Goal: Use online tool/utility: Utilize a website feature to perform a specific function

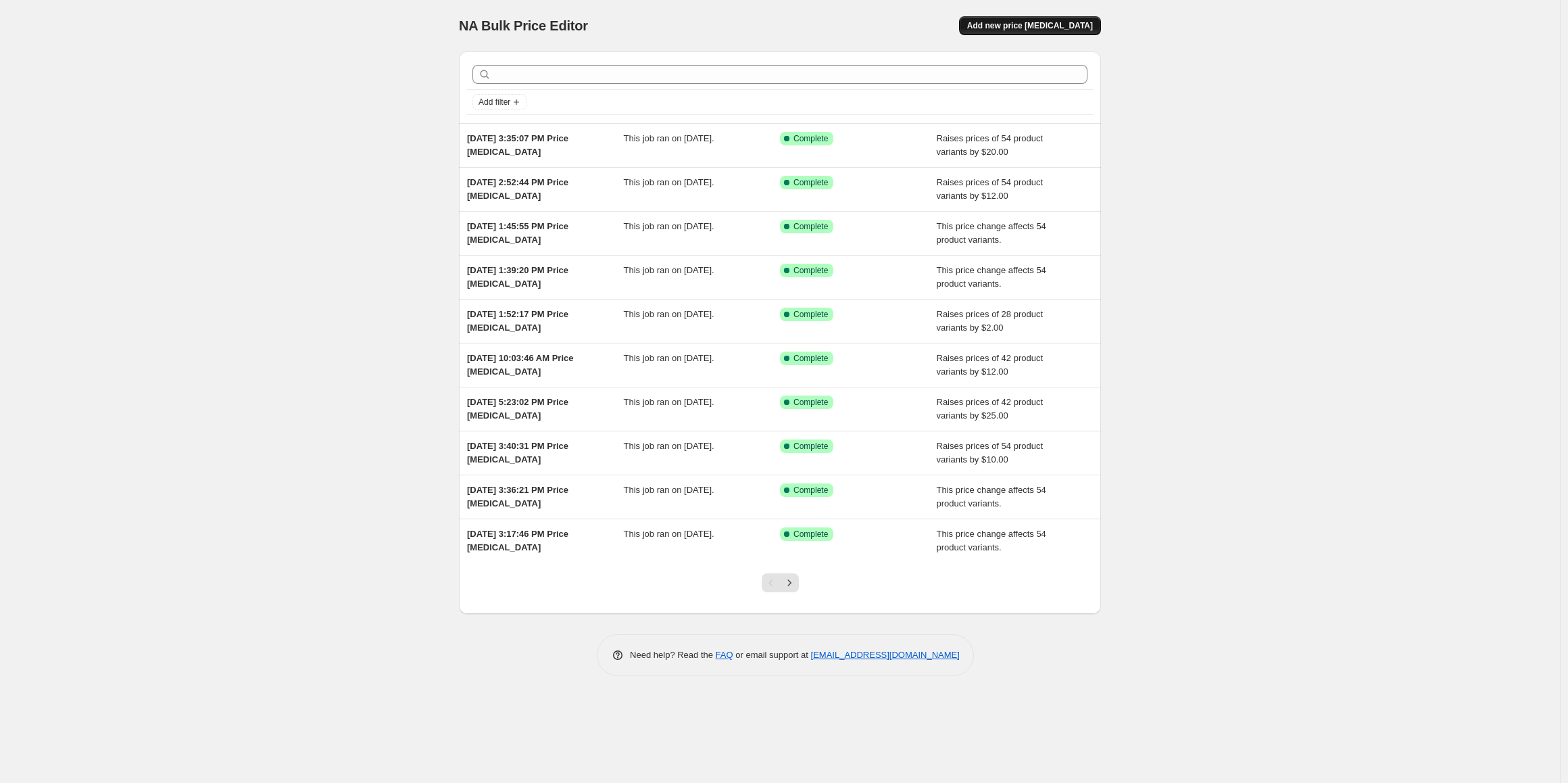
click at [1016, 25] on span "Add new price change job" at bounding box center [1030, 25] width 126 height 11
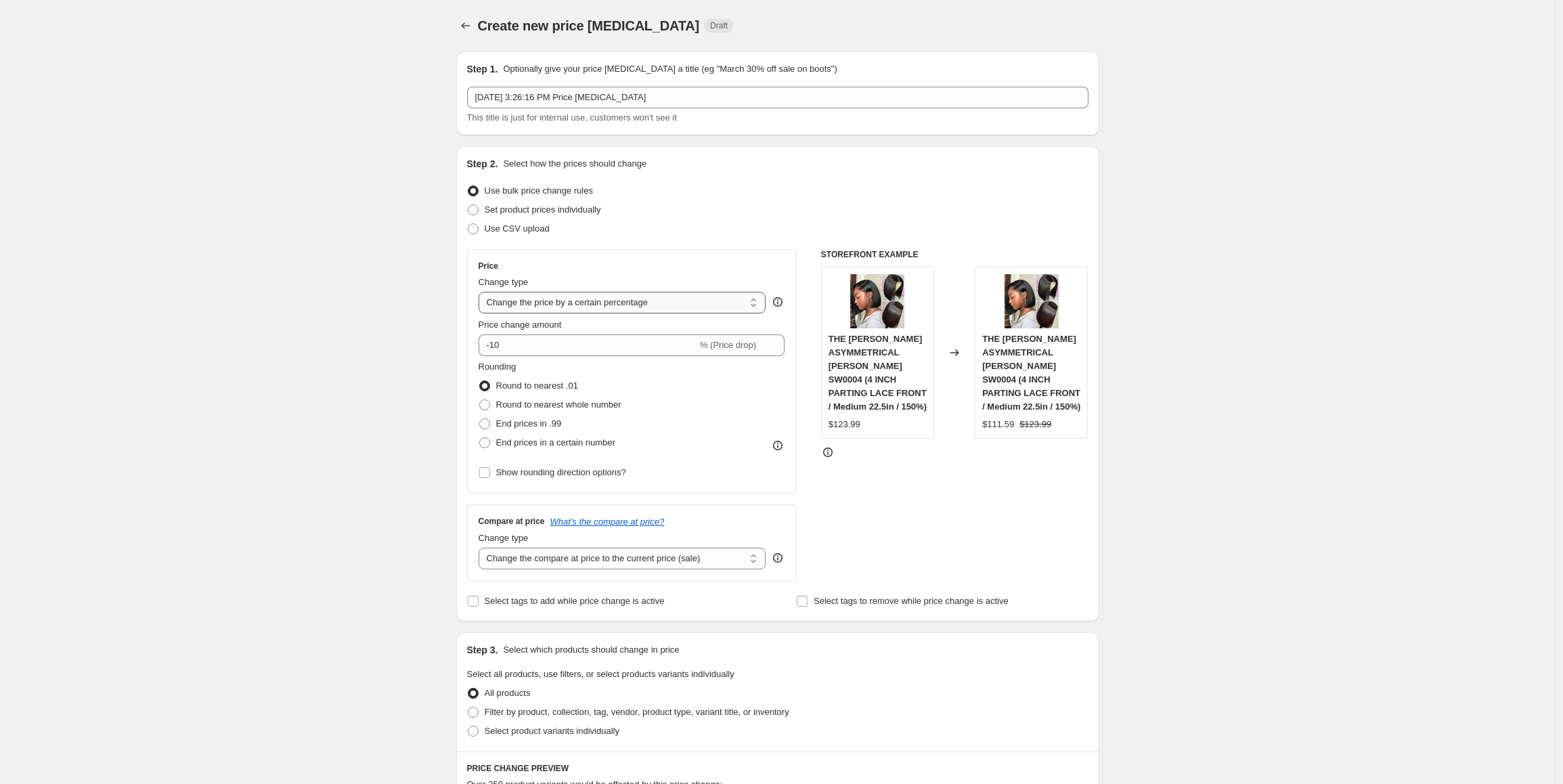
click at [560, 304] on select "Change the price to a certain amount Change the price by a certain amount Chang…" at bounding box center [623, 302] width 288 height 22
select select "by"
click at [482, 292] on select "Change the price to a certain amount Change the price by a certain amount Chang…" at bounding box center [623, 302] width 288 height 22
drag, startPoint x: 534, startPoint y: 345, endPoint x: 477, endPoint y: 345, distance: 57.0
click at [477, 345] on div "Price Change type Change the price to a certain amount Change the price by a ce…" at bounding box center [632, 372] width 329 height 245
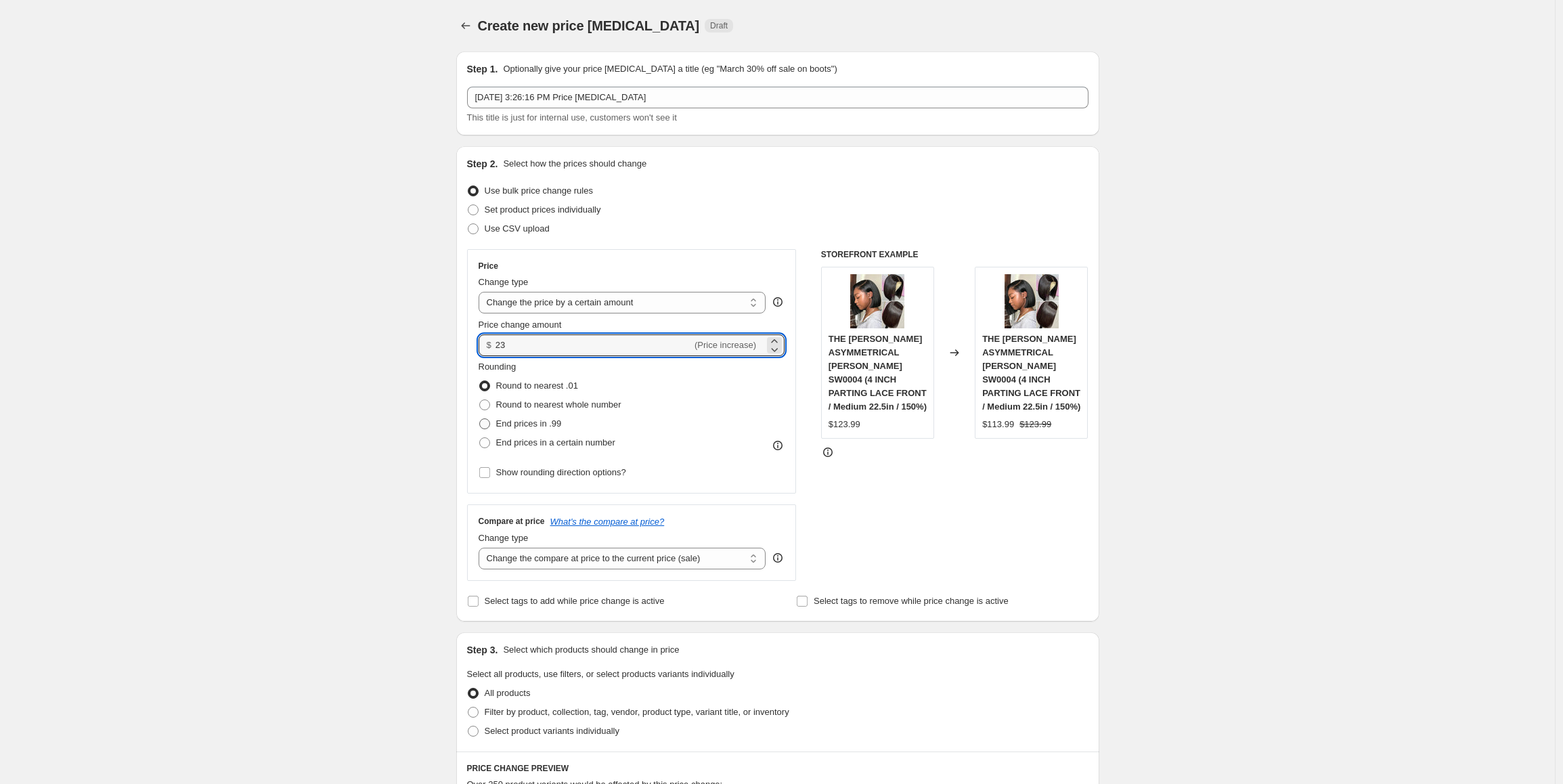
type input "23.00"
click at [541, 429] on span "End prices in .99" at bounding box center [529, 423] width 65 height 10
click at [480, 419] on input "End prices in .99" at bounding box center [479, 419] width 1 height 1
radio input "true"
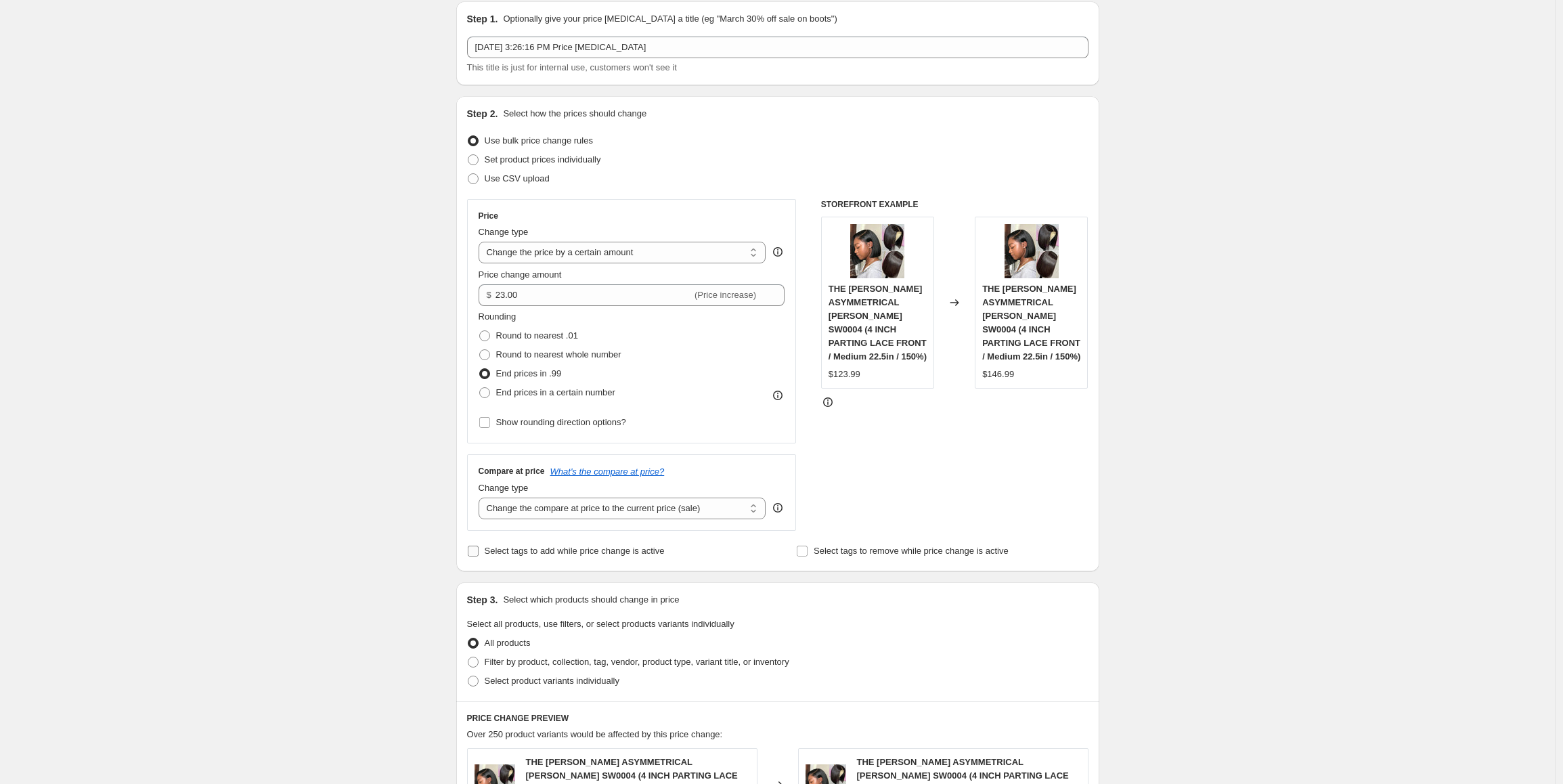
scroll to position [135, 0]
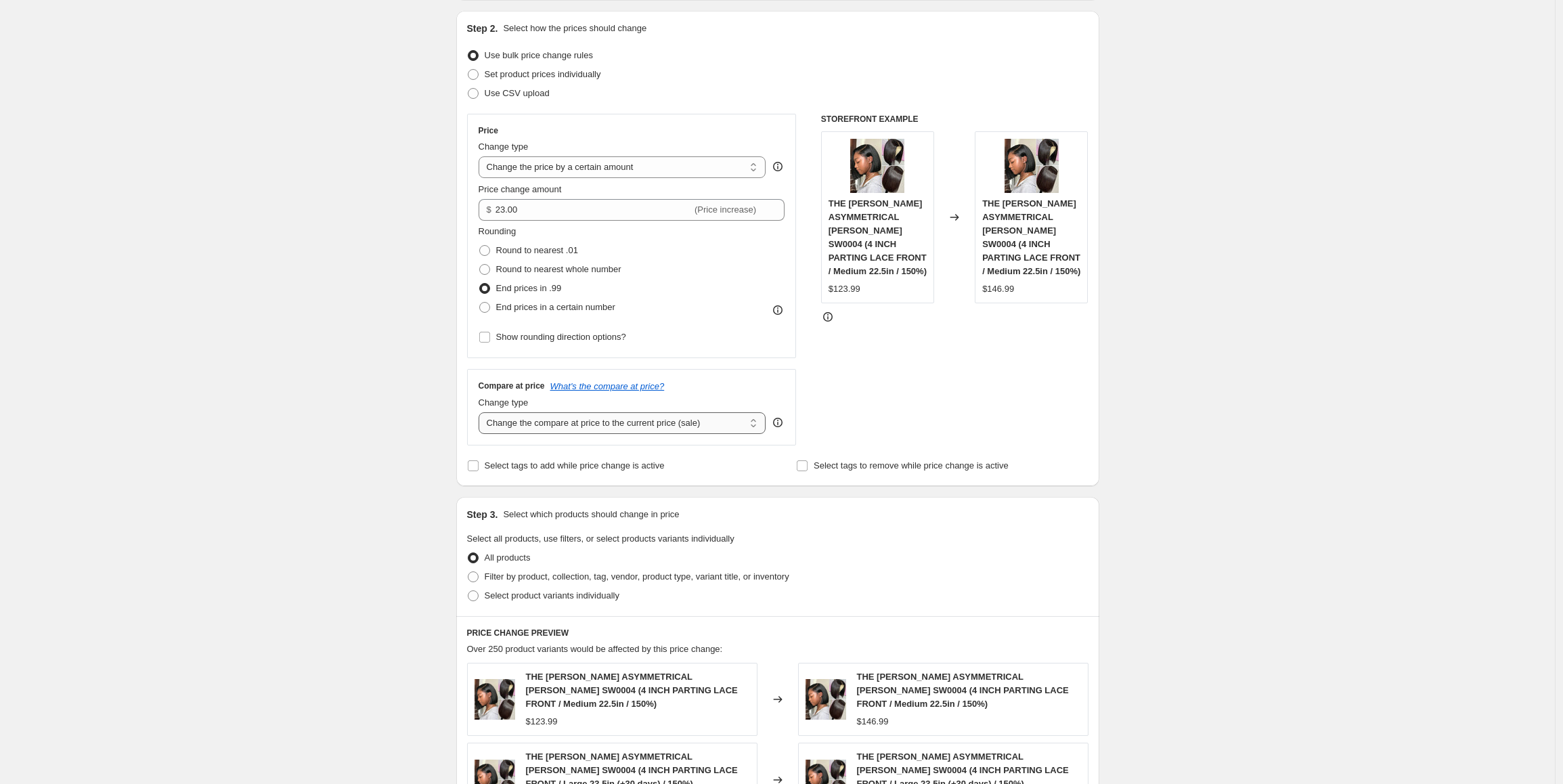
click at [572, 425] on select "Change the compare at price to the current price (sale) Change the compare at p…" at bounding box center [623, 423] width 288 height 22
select select "pp"
click at [482, 412] on select "Change the compare at price to the current price (sale) Change the compare at p…" at bounding box center [623, 423] width 288 height 22
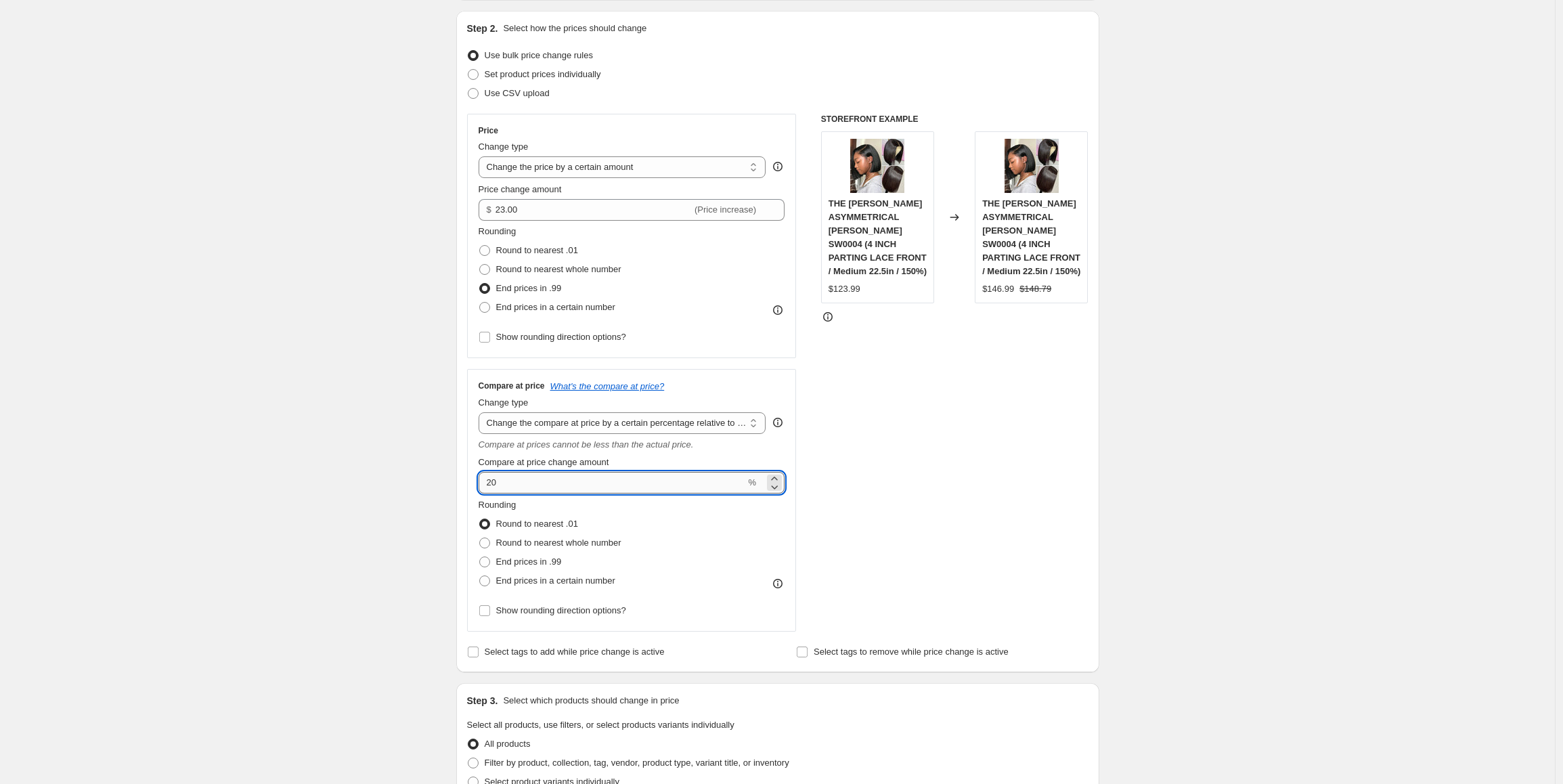
drag, startPoint x: 526, startPoint y: 488, endPoint x: 487, endPoint y: 488, distance: 39.0
click at [487, 488] on input "20" at bounding box center [612, 482] width 267 height 22
type input "30"
click at [513, 556] on span "End prices in .99" at bounding box center [529, 561] width 65 height 10
click at [480, 556] on input "End prices in .99" at bounding box center [479, 556] width 1 height 1
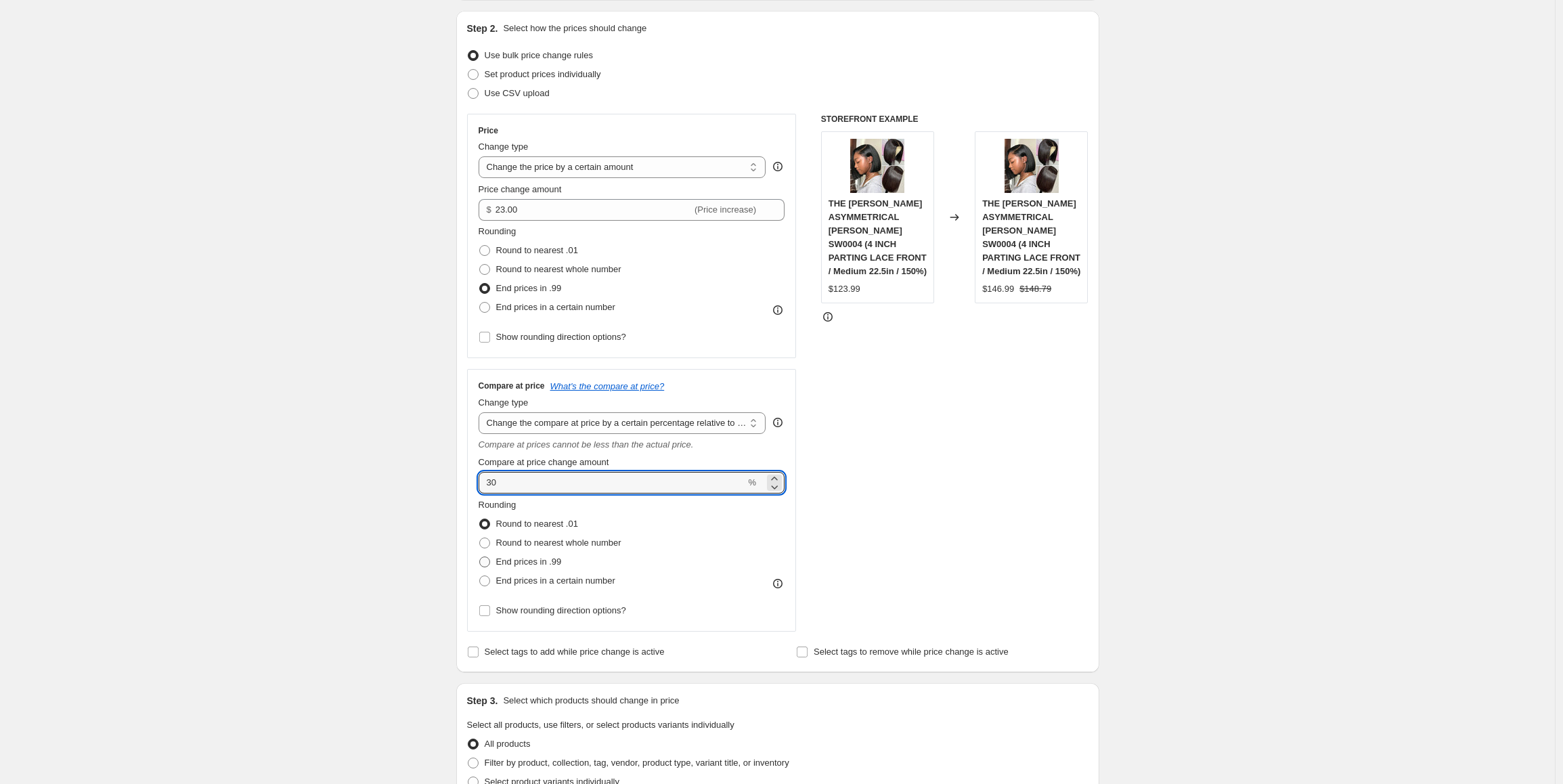
radio input "true"
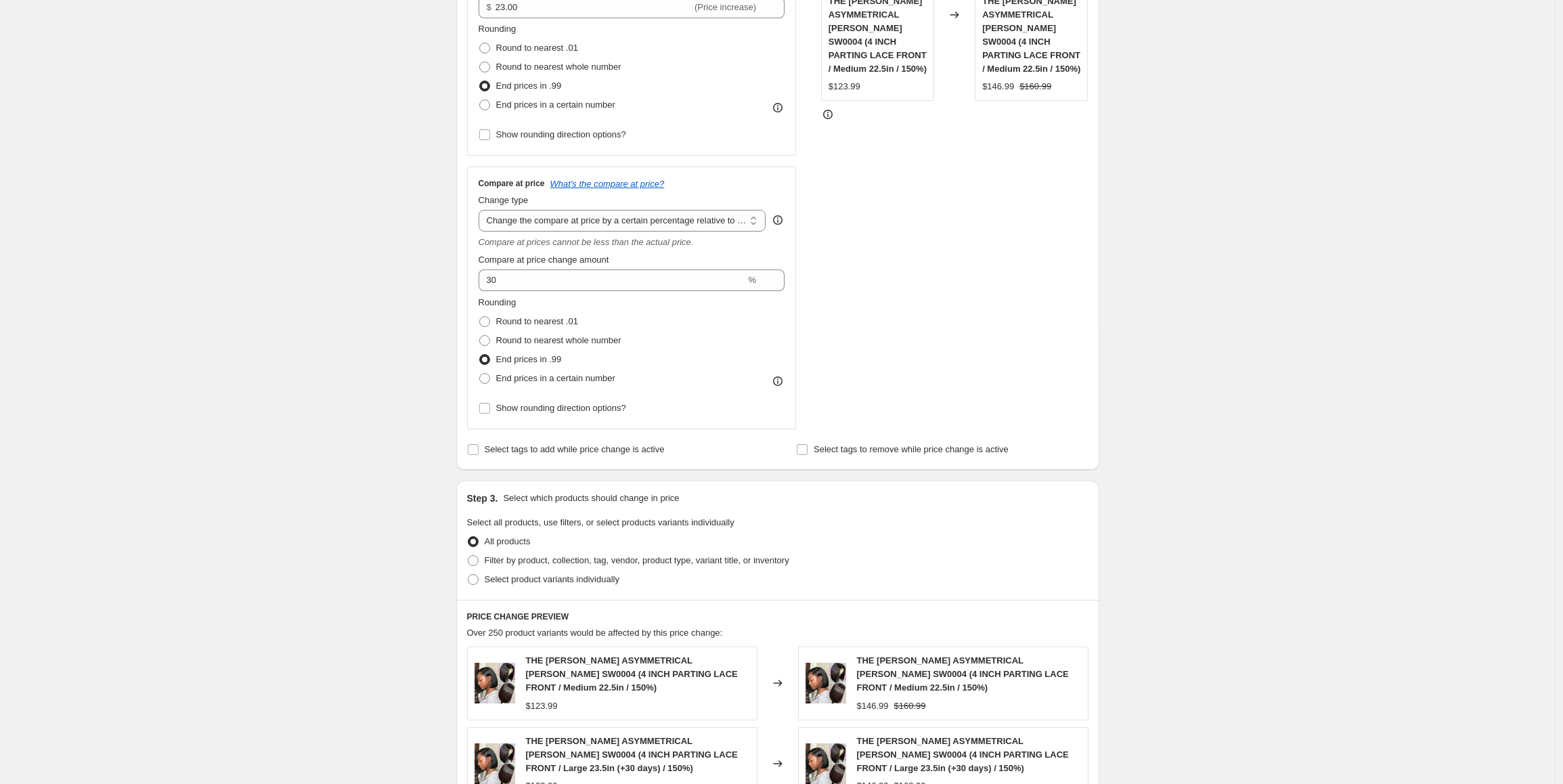
scroll to position [339, 0]
drag, startPoint x: 584, startPoint y: 561, endPoint x: 634, endPoint y: 567, distance: 50.4
click at [584, 560] on span "Filter by product, collection, tag, vendor, product type, variant title, or inv…" at bounding box center [637, 559] width 305 height 10
click at [469, 555] on input "Filter by product, collection, tag, vendor, product type, variant title, or inv…" at bounding box center [468, 555] width 1 height 1
radio input "true"
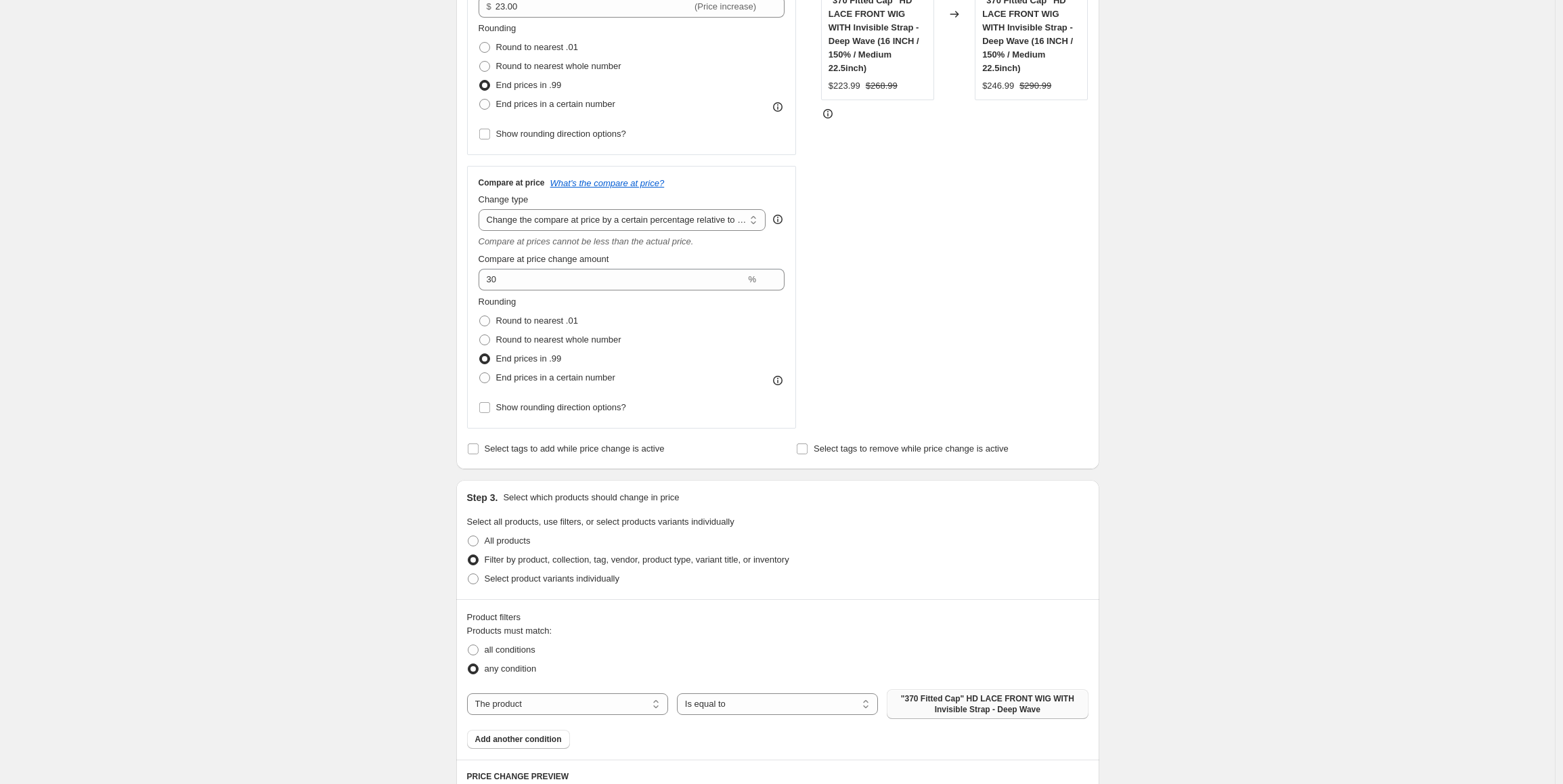
click at [966, 710] on span ""370 Fitted Cap" HD LACE FRONT WIG WITH Invisible Strap - Deep Wave" at bounding box center [987, 704] width 185 height 22
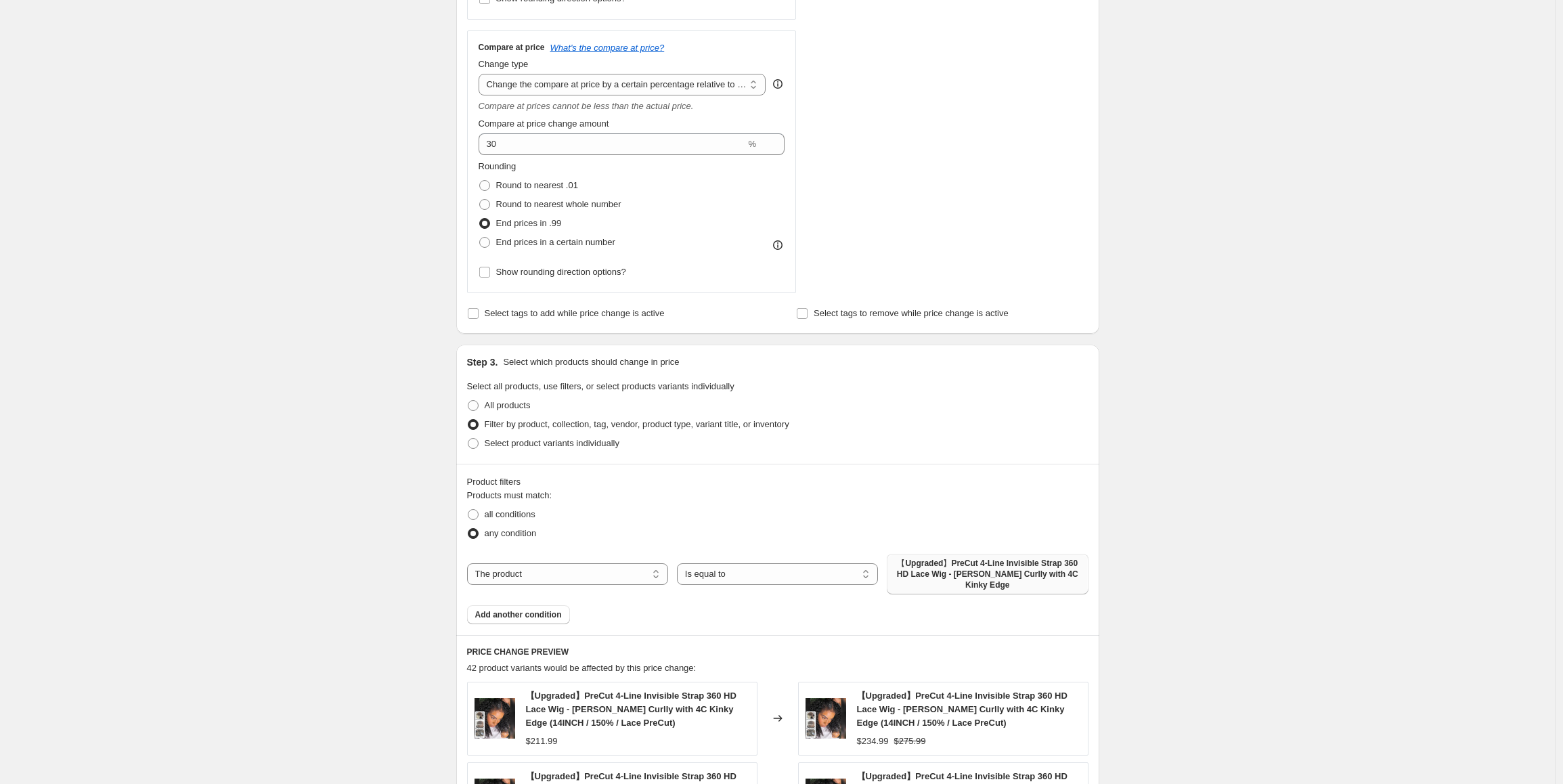
scroll to position [271, 0]
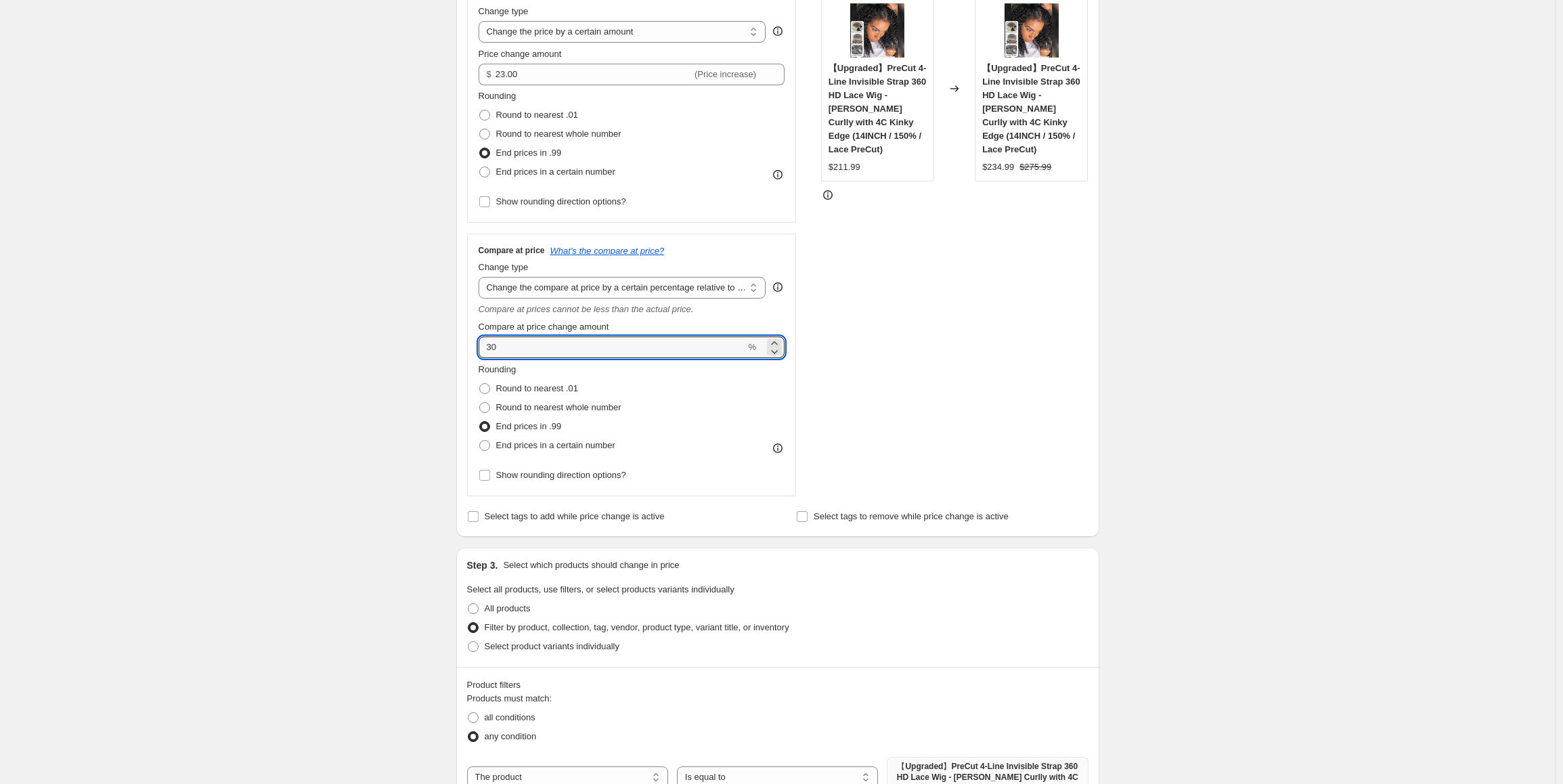
drag, startPoint x: 500, startPoint y: 344, endPoint x: 481, endPoint y: 346, distance: 19.1
click at [481, 346] on div "Compare at price What's the compare at price? Change type Change the compare at…" at bounding box center [632, 365] width 329 height 262
drag, startPoint x: 413, startPoint y: 405, endPoint x: 621, endPoint y: 485, distance: 222.9
click at [413, 405] on div "Create new price change job. This page is ready Create new price change job Dra…" at bounding box center [777, 629] width 1555 height 1800
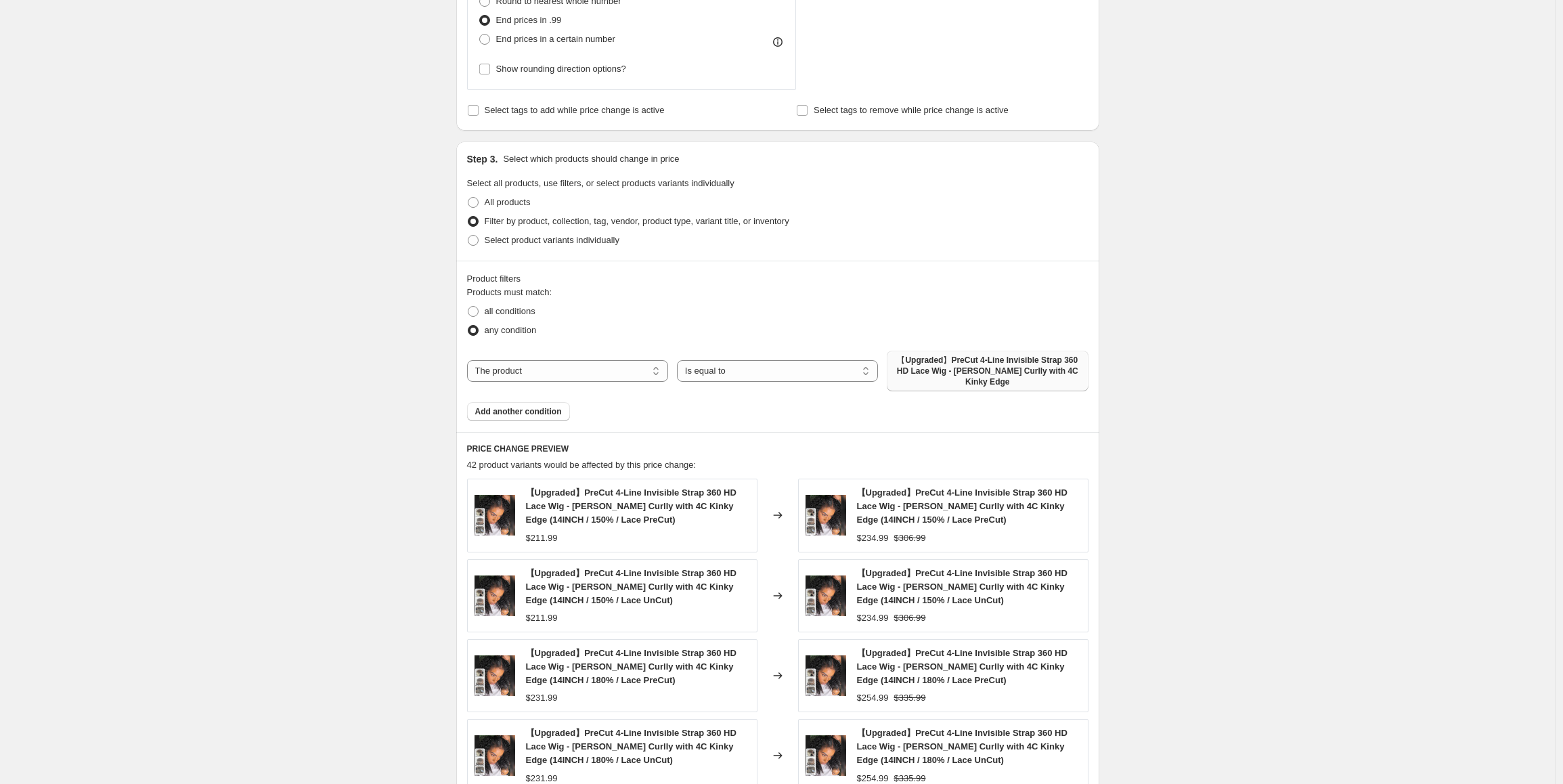
scroll to position [474, 0]
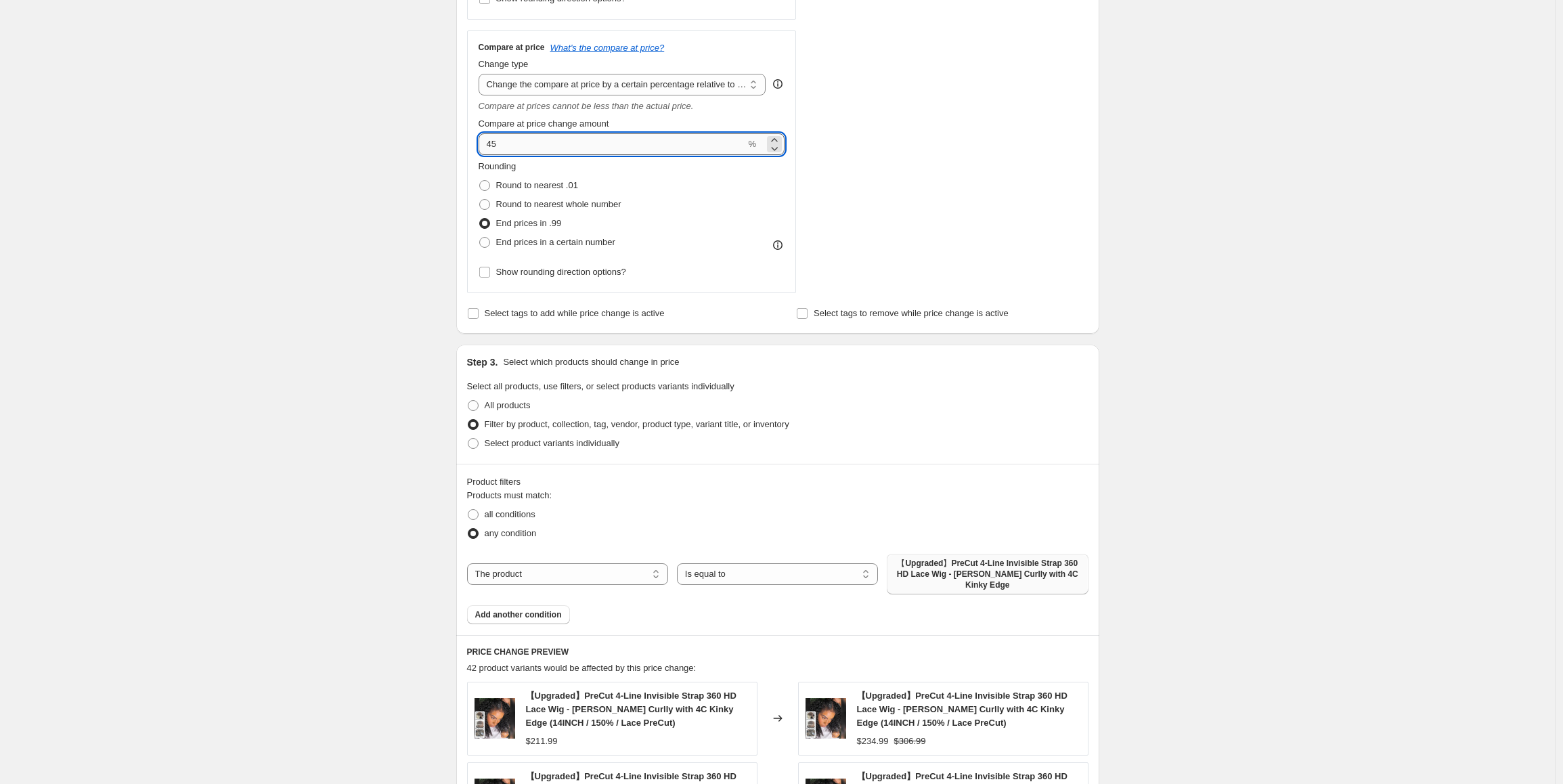
drag, startPoint x: 506, startPoint y: 145, endPoint x: 483, endPoint y: 145, distance: 23.0
click at [483, 145] on input "45" at bounding box center [612, 144] width 267 height 22
type input "50"
click at [389, 273] on div "Create new price change job. This page is ready Create new price change job Dra…" at bounding box center [777, 425] width 1555 height 1800
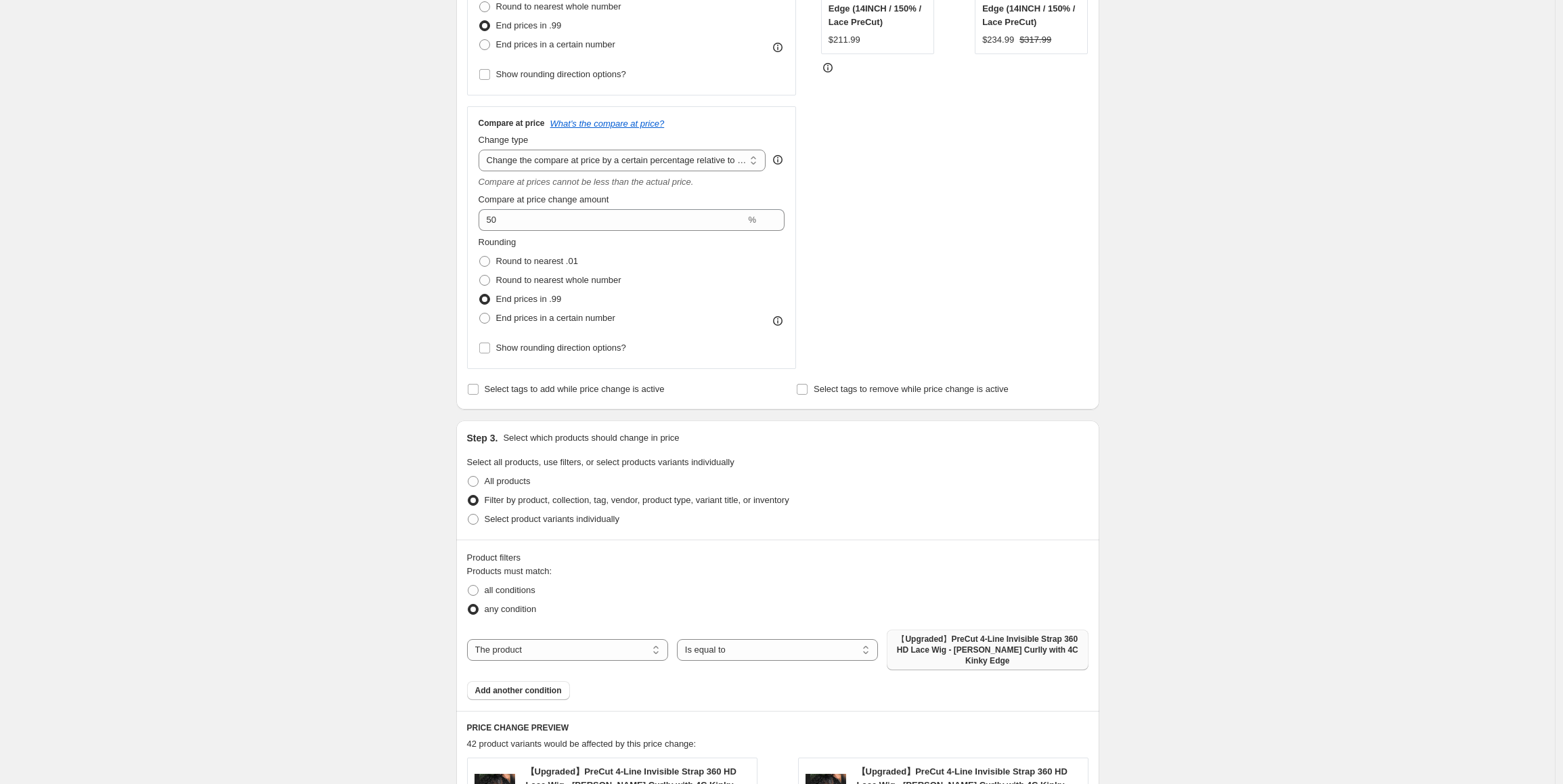
scroll to position [339, 0]
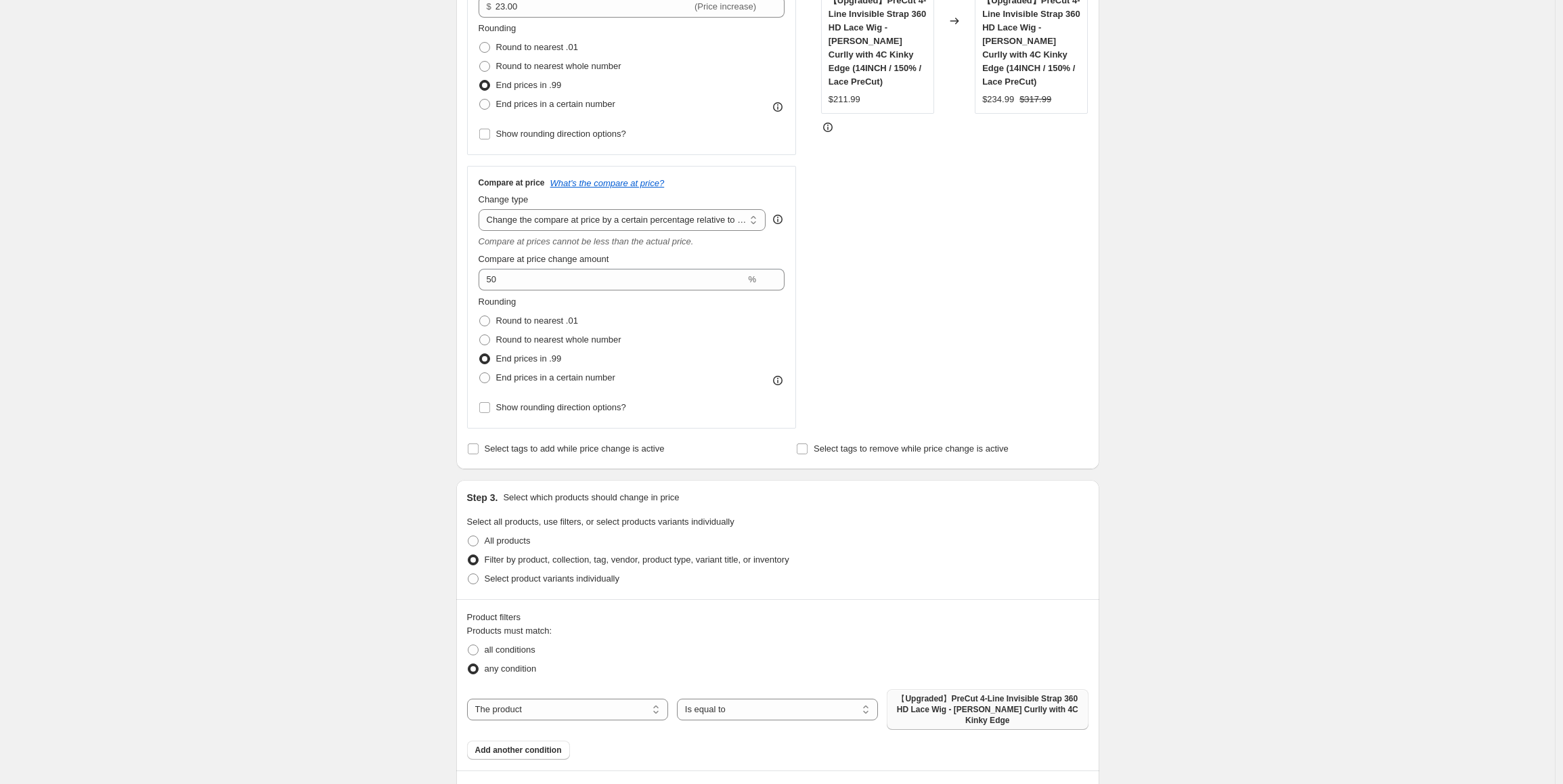
click at [1337, 333] on div "Create new price change job. This page is ready Create new price change job Dra…" at bounding box center [777, 561] width 1555 height 1800
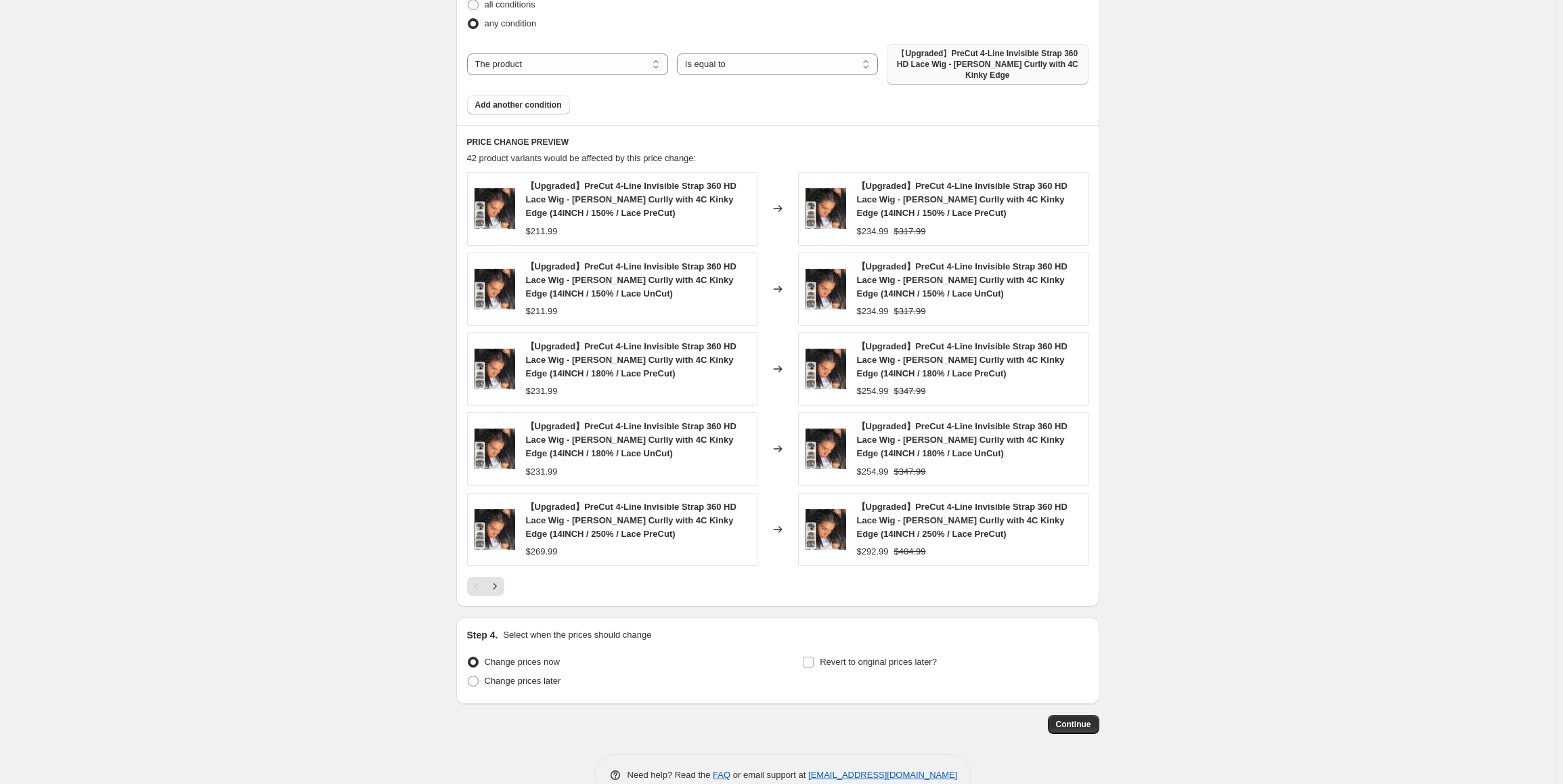
scroll to position [1016, 0]
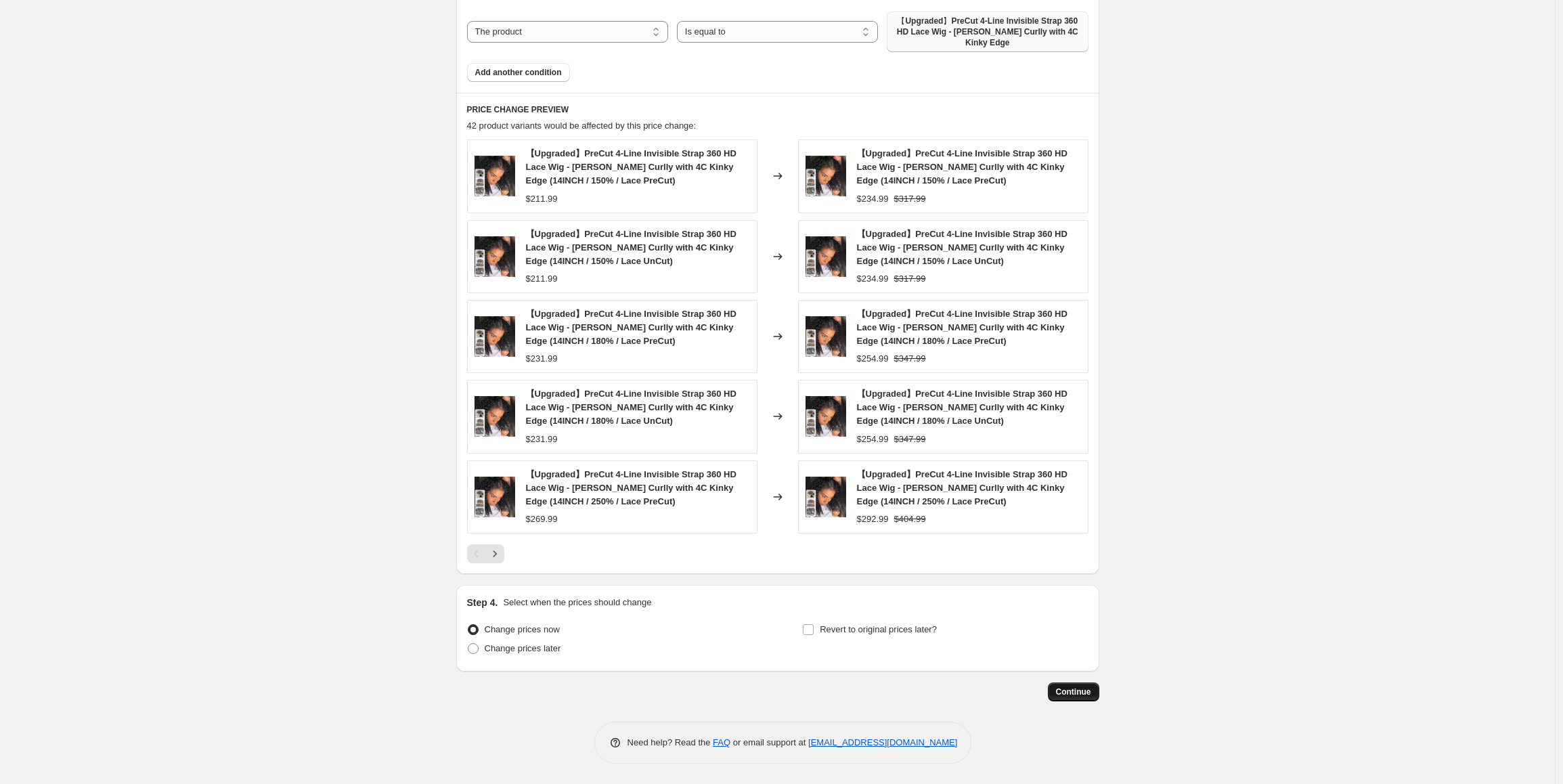
click at [1080, 689] on span "Continue" at bounding box center [1074, 692] width 35 height 11
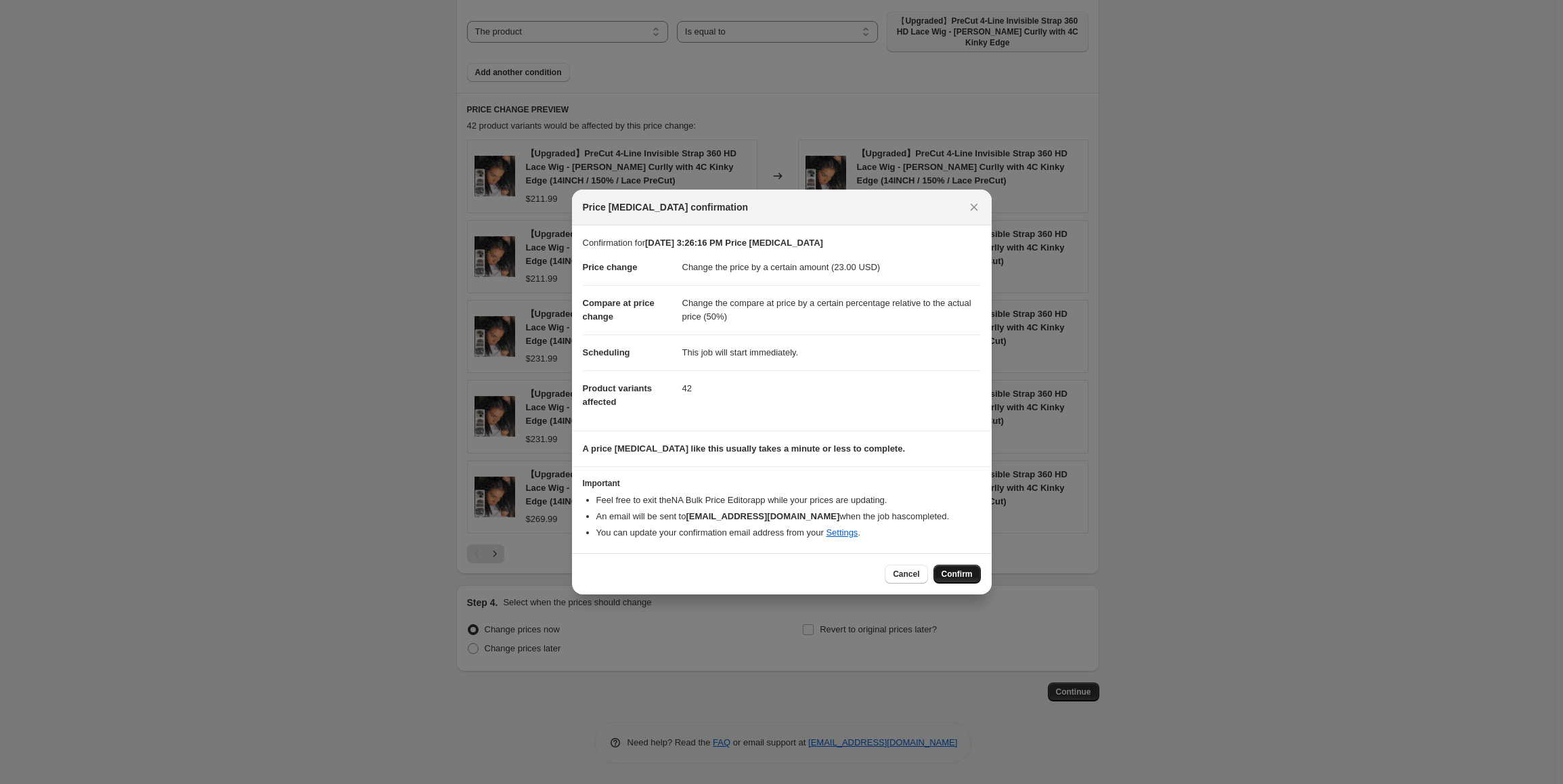
click at [960, 575] on span "Confirm" at bounding box center [957, 574] width 31 height 11
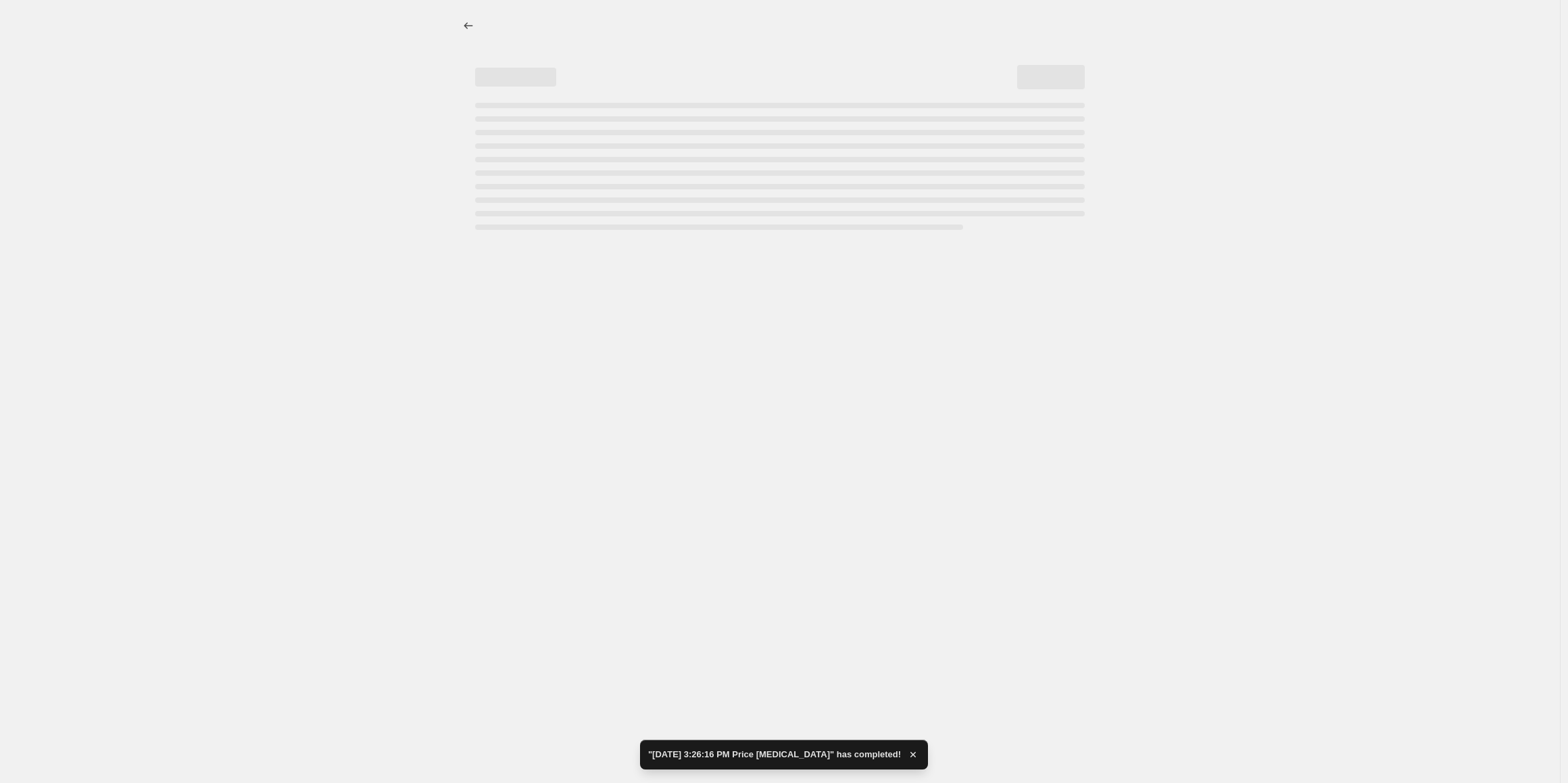
select select "by"
select select "pp"
